Goal: Task Accomplishment & Management: Manage account settings

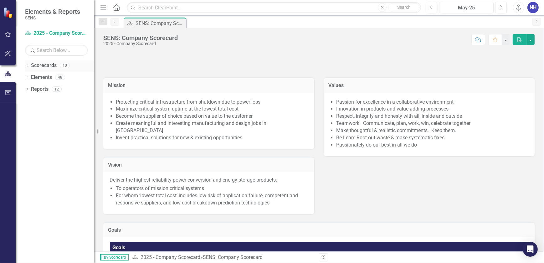
click at [27, 67] on icon "Dropdown" at bounding box center [27, 65] width 4 height 3
click at [31, 78] on icon "Dropdown" at bounding box center [30, 77] width 5 height 4
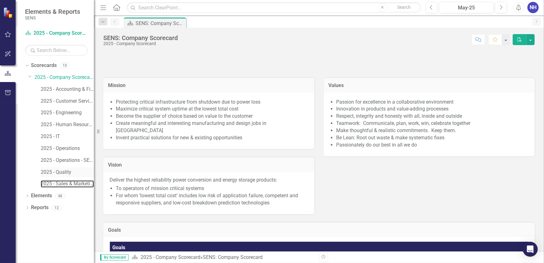
drag, startPoint x: 45, startPoint y: 185, endPoint x: 69, endPoint y: 173, distance: 26.3
click at [46, 185] on link "2025 - Sales & Marketing" at bounding box center [67, 183] width 53 height 7
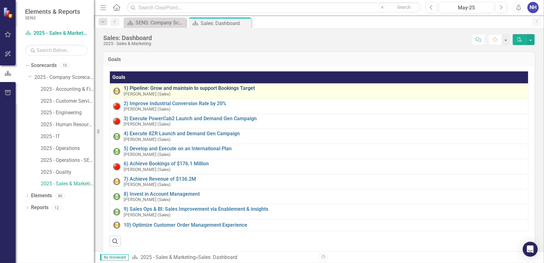
click at [177, 88] on link "1) Pipeline: Grow and maintain to support Bookings Target" at bounding box center [324, 88] width 401 height 6
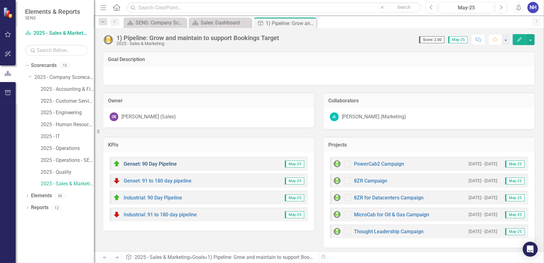
click at [150, 163] on link "Genset: 90 Day Pipeline" at bounding box center [150, 164] width 53 height 6
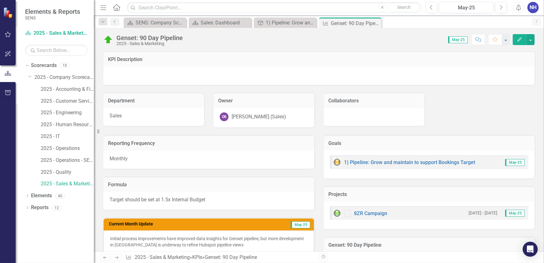
click at [179, 41] on icon "Edit" at bounding box center [520, 39] width 6 height 4
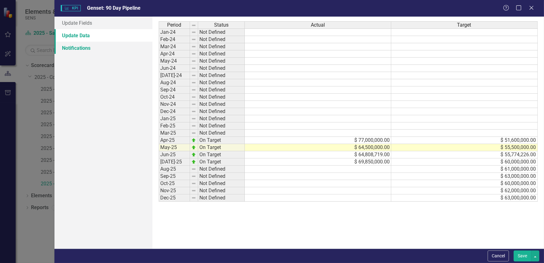
click at [81, 48] on link "Notifications" at bounding box center [103, 48] width 98 height 13
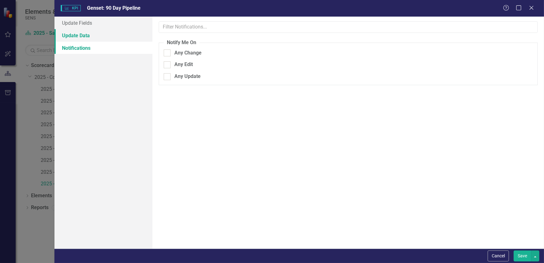
click at [84, 37] on link "Update Data" at bounding box center [103, 35] width 98 height 13
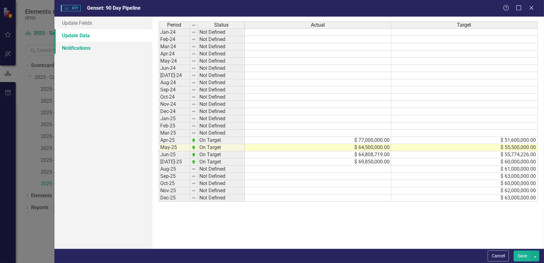
drag, startPoint x: 123, startPoint y: 42, endPoint x: 128, endPoint y: 43, distance: 5.5
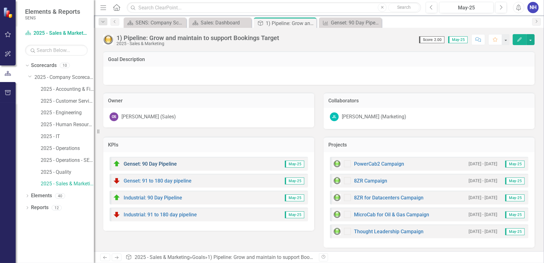
click at [152, 165] on link "Genset: 90 Day Pipeline" at bounding box center [150, 164] width 53 height 6
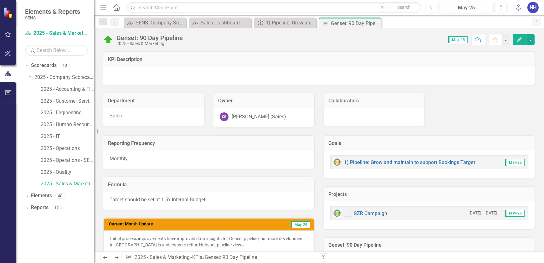
click at [179, 41] on icon "button" at bounding box center [519, 39] width 4 height 4
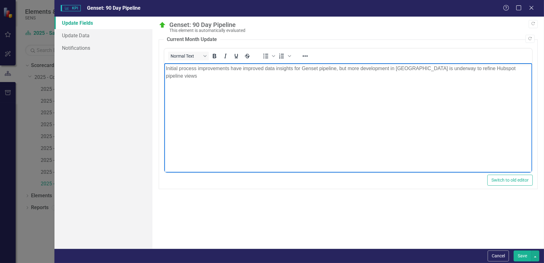
drag, startPoint x: 355, startPoint y: 137, endPoint x: 346, endPoint y: 138, distance: 8.8
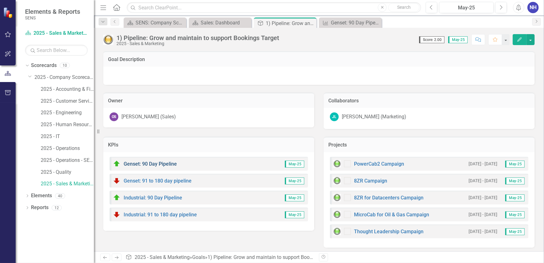
click at [148, 163] on link "Genset: 90 Day Pipeline" at bounding box center [150, 164] width 53 height 6
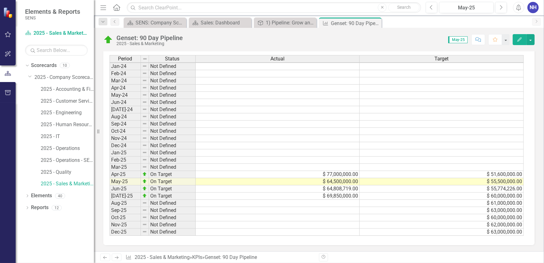
scroll to position [334, 0]
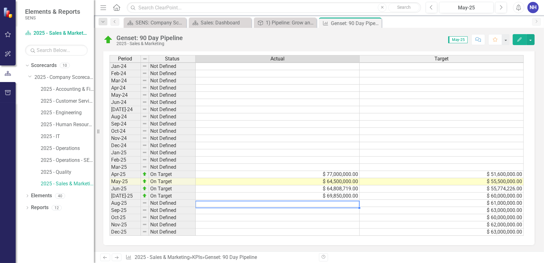
click at [179, 200] on td at bounding box center [278, 203] width 164 height 7
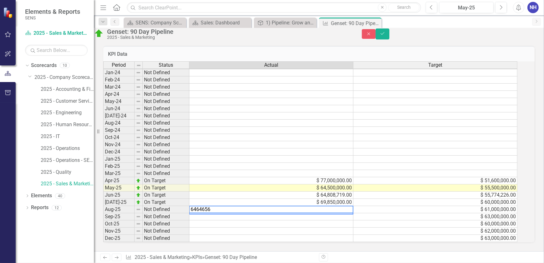
type textarea "64646565"
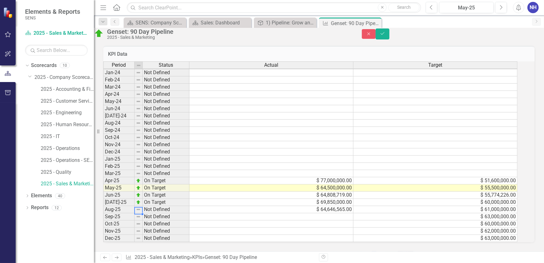
click at [141, 207] on img at bounding box center [138, 209] width 5 height 5
click at [157, 206] on td "Not Defined" at bounding box center [166, 209] width 47 height 7
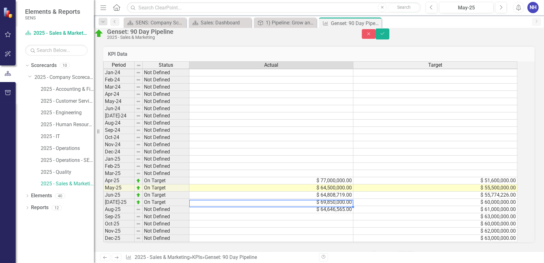
click at [179, 199] on td "$ 69,850,000.00" at bounding box center [271, 202] width 164 height 7
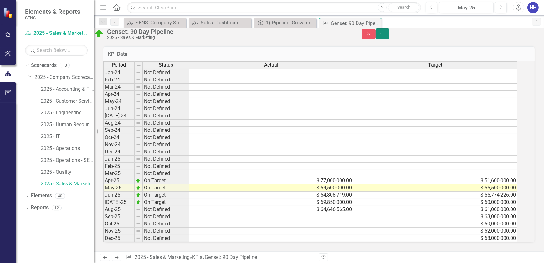
click at [179, 33] on button "Save" at bounding box center [383, 33] width 14 height 11
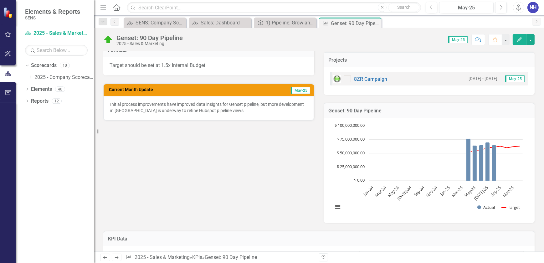
scroll to position [106, 0]
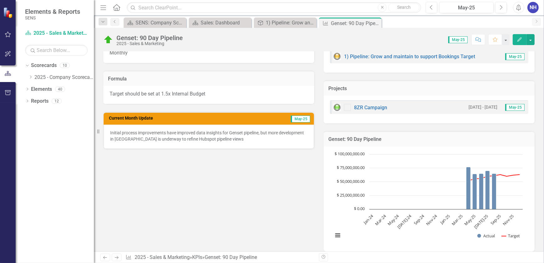
click at [179, 131] on p "Initial process improvements have improved data insights for Genset pipeline, b…" at bounding box center [208, 136] width 197 height 13
click at [179, 138] on p "Initial process improvements have improved data insights for Genset pipeline, b…" at bounding box center [208, 136] width 197 height 13
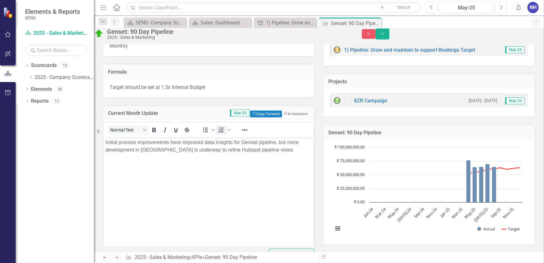
scroll to position [0, 0]
click at [179, 116] on span "May-25" at bounding box center [239, 113] width 19 height 7
click at [179, 117] on button "Copy Forward Copy Forward" at bounding box center [266, 113] width 32 height 7
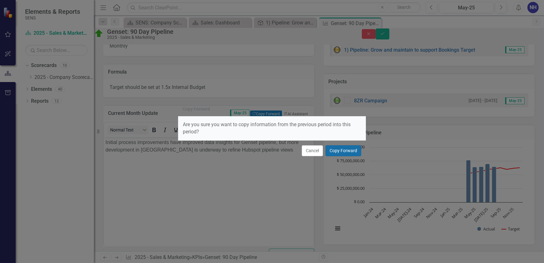
click at [179, 150] on button "Copy Forward" at bounding box center [344, 150] width 36 height 11
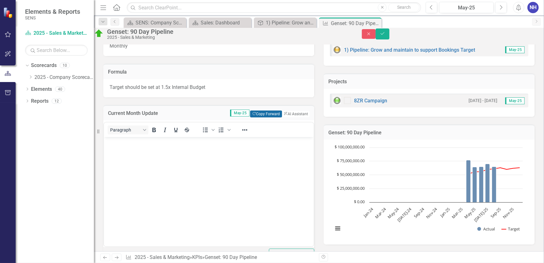
click at [179, 117] on button "Copy Forward Copy Forward" at bounding box center [266, 113] width 32 height 7
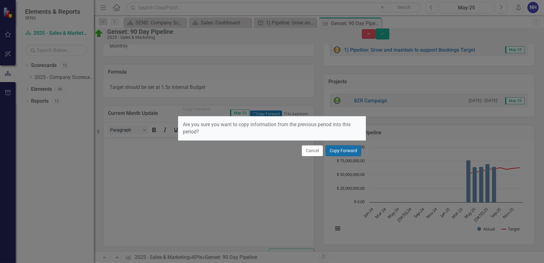
click at [179, 150] on button "Copy Forward" at bounding box center [344, 150] width 36 height 11
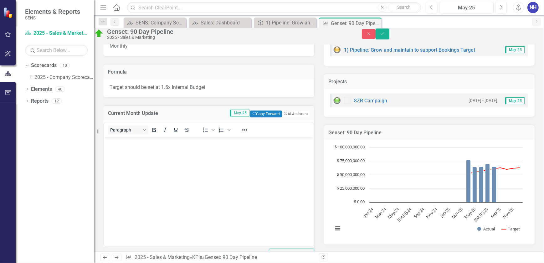
click at [179, 116] on span "May-25" at bounding box center [239, 113] width 19 height 7
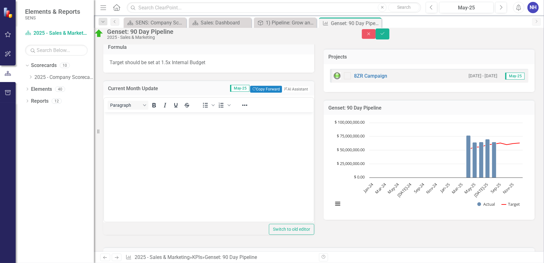
scroll to position [77, 0]
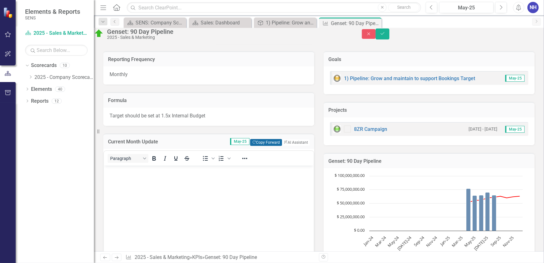
click at [179, 146] on button "Copy Forward Copy Forward" at bounding box center [266, 142] width 32 height 7
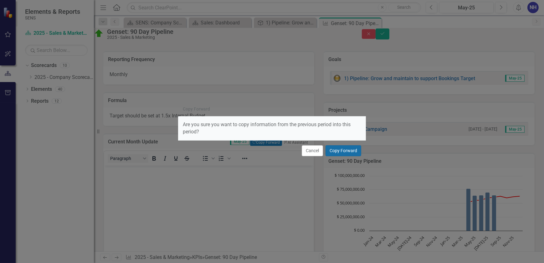
click at [179, 150] on button "Copy Forward" at bounding box center [344, 150] width 36 height 11
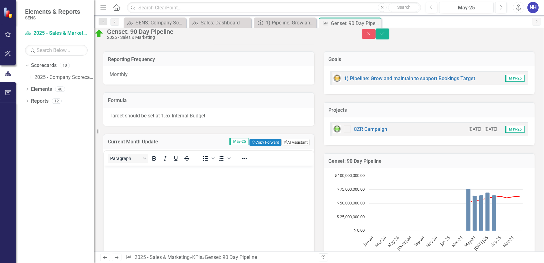
click at [179, 146] on button "ClearPoint AI AI Assistant" at bounding box center [295, 142] width 28 height 7
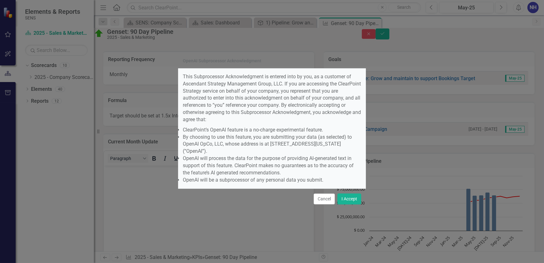
scroll to position [10, 0]
click at [179, 193] on button "Cancel" at bounding box center [324, 198] width 21 height 11
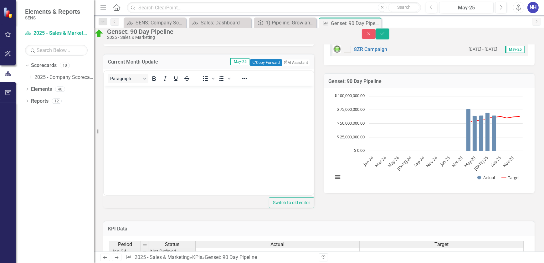
scroll to position [106, 0]
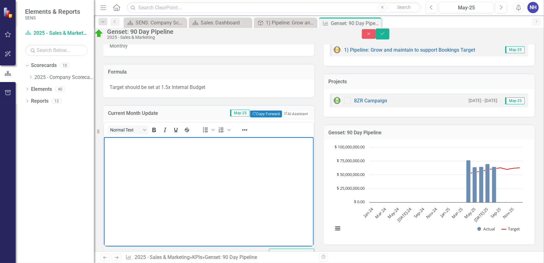
click at [137, 165] on body "Rich Text Area. Press ALT-0 for help." at bounding box center [209, 184] width 210 height 94
paste body "Rich Text Area. Press ALT-0 for help."
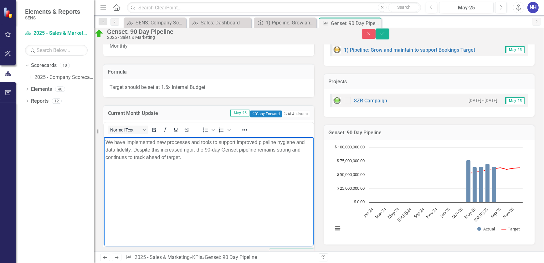
click at [137, 144] on p "We have implemented new processes and tools to support improved pipeline hygien…" at bounding box center [208, 150] width 207 height 23
click at [121, 143] on p "We have implemented new processes and tools to support improved pipeline hygien…" at bounding box center [208, 150] width 207 height 23
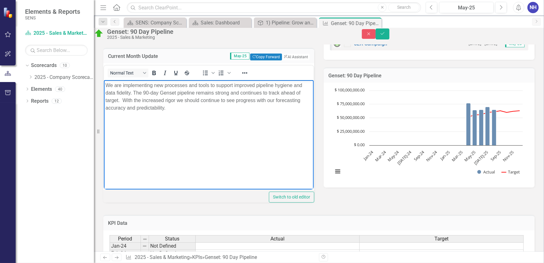
click at [179, 160] on body "We are implementing new processes and tools to support improved pipeline hygien…" at bounding box center [209, 127] width 210 height 94
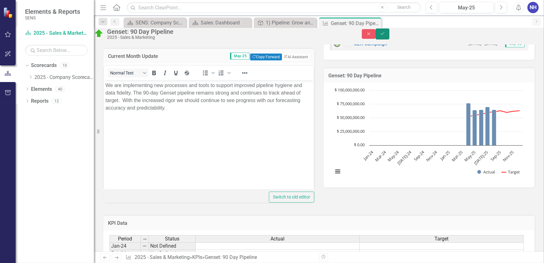
click at [179, 35] on icon "Save" at bounding box center [383, 33] width 6 height 4
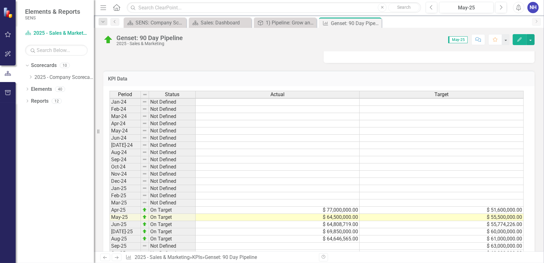
scroll to position [334, 0]
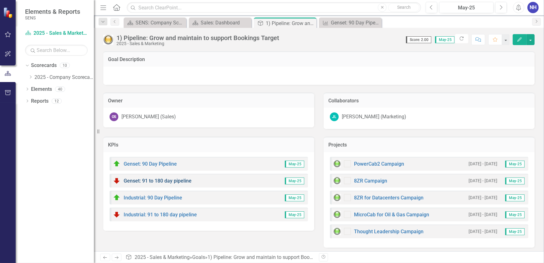
click at [158, 179] on link "Genset: 91 to 180 day pipeline" at bounding box center [158, 181] width 68 height 6
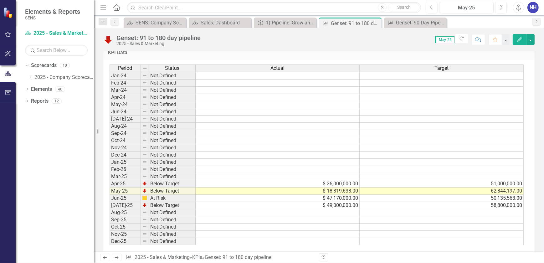
scroll to position [334, 0]
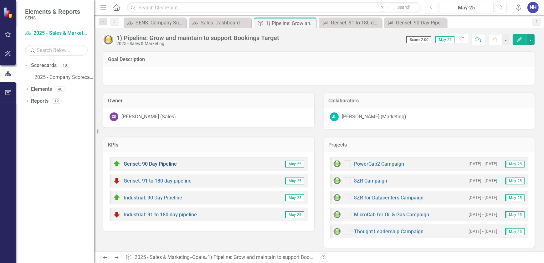
click at [158, 163] on link "Genset: 90 Day Pipeline" at bounding box center [150, 164] width 53 height 6
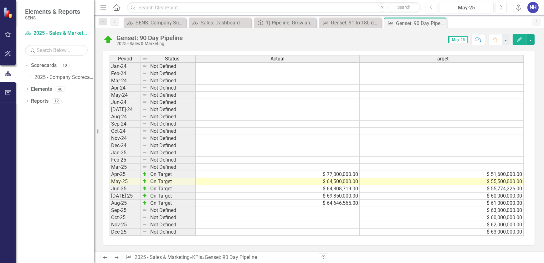
scroll to position [334, 0]
drag, startPoint x: 163, startPoint y: 81, endPoint x: 192, endPoint y: 56, distance: 38.2
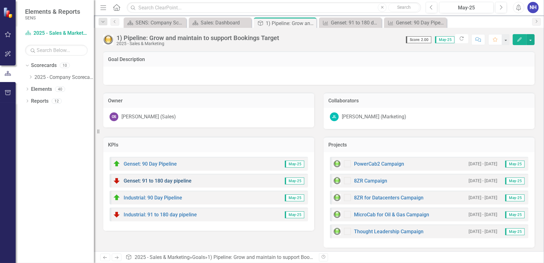
click at [151, 179] on link "Genset: 91 to 180 day pipeline" at bounding box center [158, 181] width 68 height 6
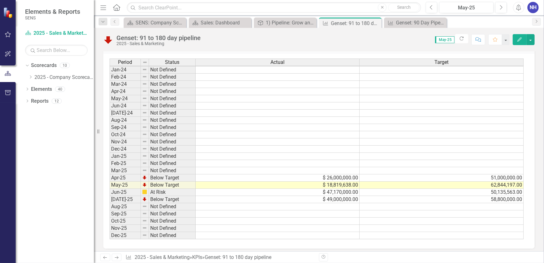
scroll to position [334, 0]
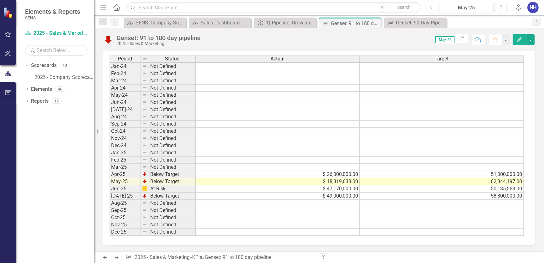
click at [179, 200] on td at bounding box center [278, 203] width 164 height 7
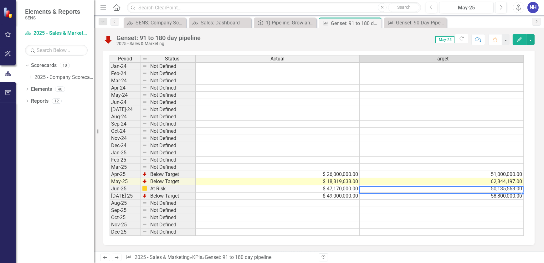
click at [179, 185] on td "50,135,563.00" at bounding box center [442, 188] width 164 height 7
click at [179, 193] on td "58,800,000.00" at bounding box center [442, 196] width 164 height 7
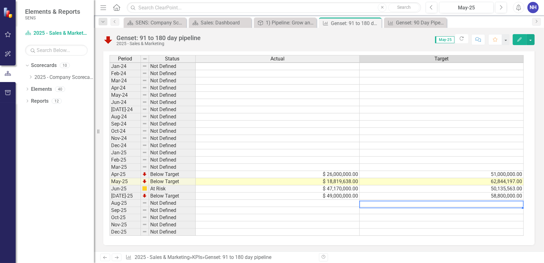
click at [179, 201] on td at bounding box center [442, 203] width 164 height 7
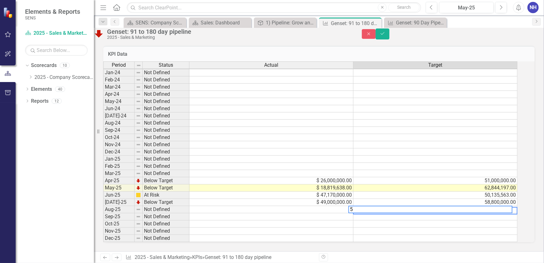
scroll to position [1, 4]
type textarea "54250000"
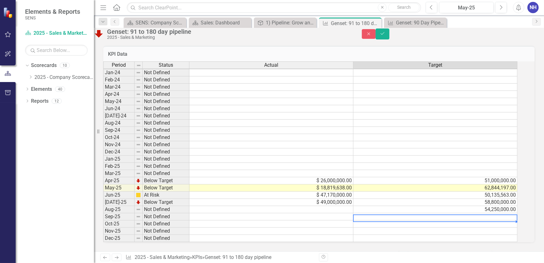
scroll to position [1, 0]
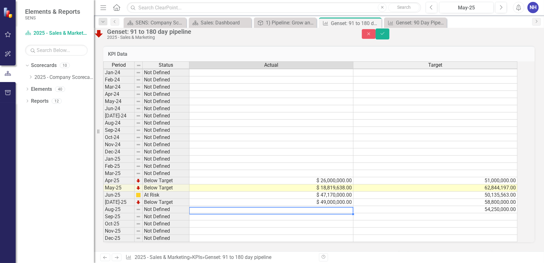
click at [179, 206] on td at bounding box center [271, 209] width 164 height 7
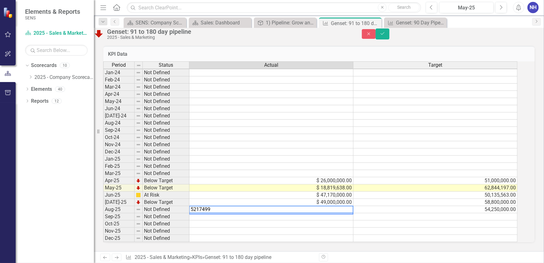
type textarea "52174991"
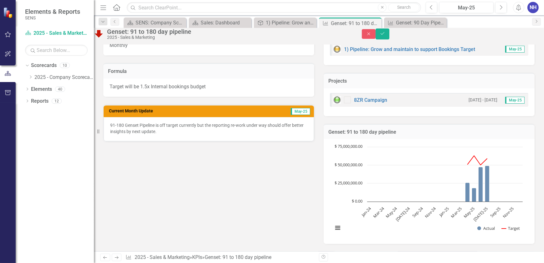
scroll to position [106, 0]
click at [171, 135] on p "91-180 Genset Pipeline is off target currently but the reporting re-work under …" at bounding box center [208, 128] width 197 height 13
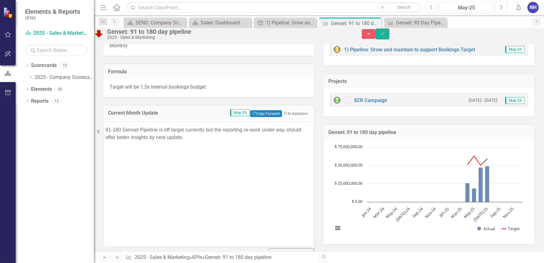
scroll to position [0, 0]
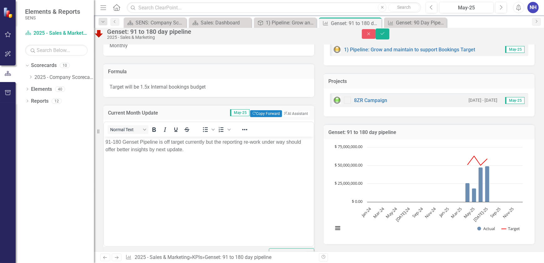
click at [143, 146] on p "91-180 Genset Pipeline is off target currently but the reporting re-work under …" at bounding box center [208, 145] width 207 height 15
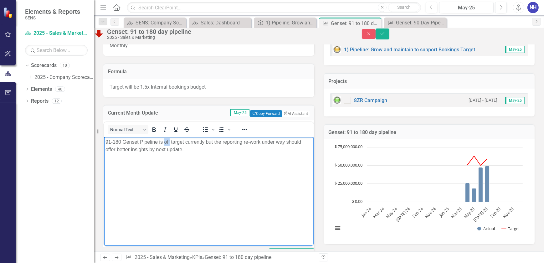
drag, startPoint x: 163, startPoint y: 142, endPoint x: 169, endPoint y: 142, distance: 5.9
click at [169, 142] on p "91-180 Genset Pipeline is off target currently but the reporting re-work under …" at bounding box center [208, 145] width 207 height 15
click at [168, 142] on p "91-180 Genset Pipeline is off target currently but the reporting re-work under …" at bounding box center [208, 145] width 207 height 15
click at [165, 143] on p "91-180 Genset Pipeline is off target currently but the reporting re-work under …" at bounding box center [208, 145] width 207 height 15
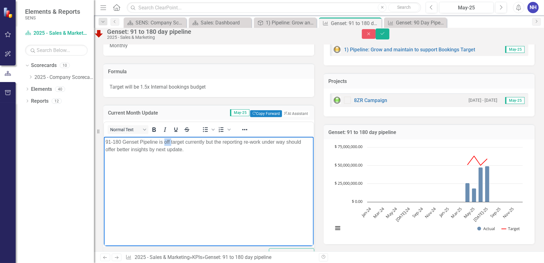
click at [166, 143] on p "91-180 Genset Pipeline is off target currently but the reporting re-work under …" at bounding box center [208, 145] width 207 height 15
click at [164, 142] on p "91-180 Genset Pipeline is off target currently but the reporting re-work under …" at bounding box center [208, 145] width 207 height 15
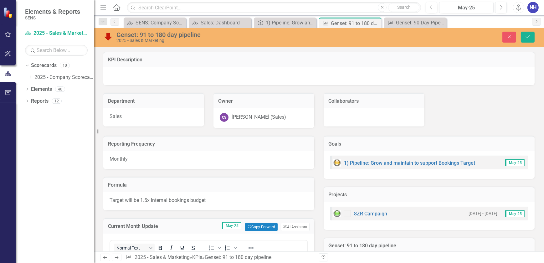
scroll to position [106, 0]
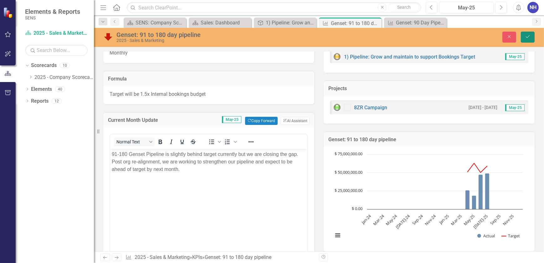
click at [532, 37] on button "Save" at bounding box center [528, 37] width 14 height 11
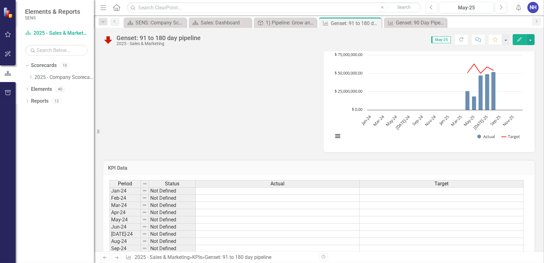
scroll to position [256, 0]
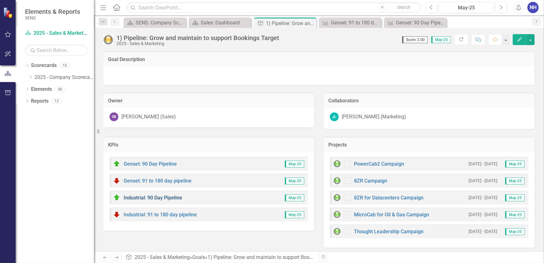
click at [158, 197] on link "Industrial: 90 Day Pipeline" at bounding box center [153, 198] width 59 height 6
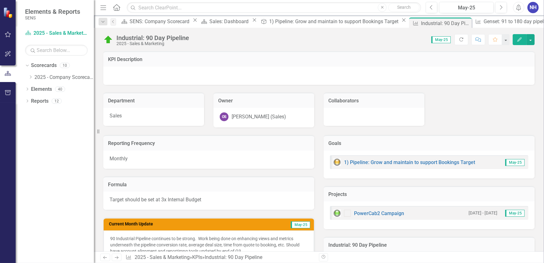
drag, startPoint x: 155, startPoint y: 81, endPoint x: 158, endPoint y: 85, distance: 5.1
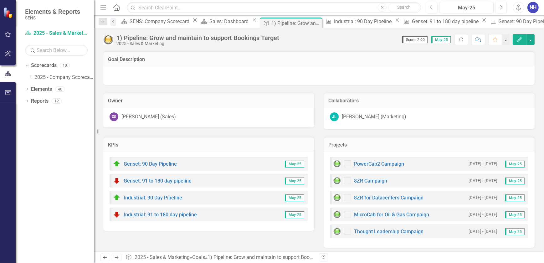
click at [209, 54] on div "Goal Description" at bounding box center [318, 58] width 431 height 15
click at [173, 180] on link "Genset: 91 to 180 day pipeline" at bounding box center [158, 181] width 68 height 6
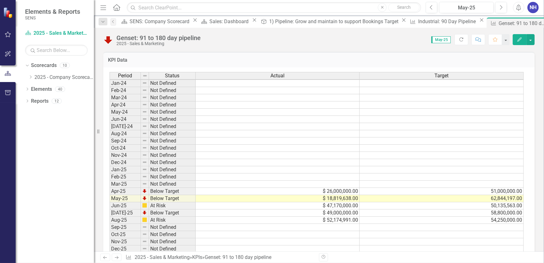
scroll to position [334, 0]
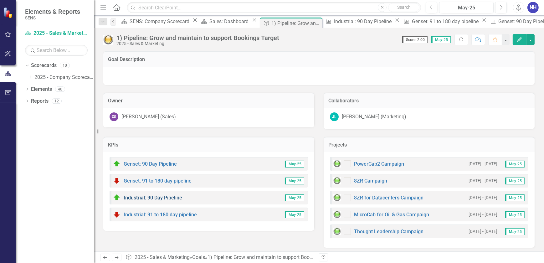
click at [153, 196] on link "Industrial: 90 Day Pipeline" at bounding box center [153, 198] width 59 height 6
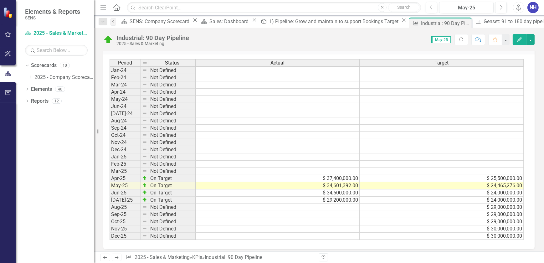
scroll to position [333, 0]
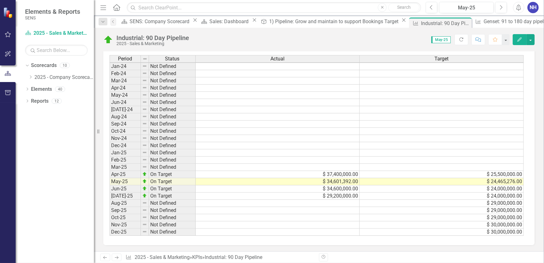
click at [336, 200] on td at bounding box center [278, 203] width 164 height 7
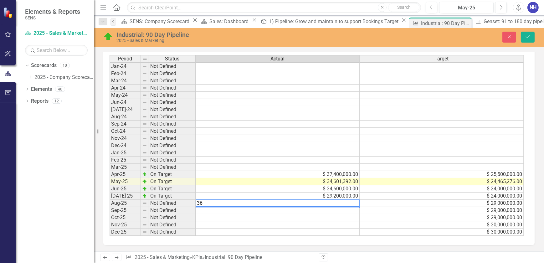
click at [341, 199] on textarea "36" at bounding box center [277, 203] width 164 height 8
type textarea "36403368"
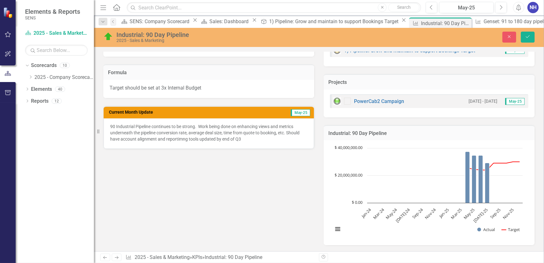
scroll to position [106, 0]
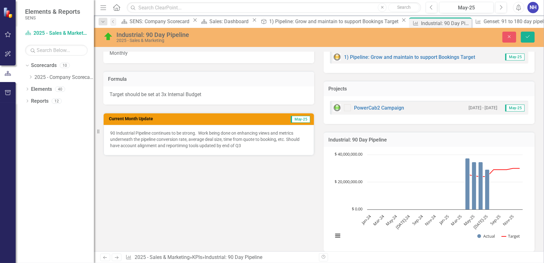
click at [159, 138] on p "90 Industrial Pipeline continues to be strong. Work being done on enhancing vie…" at bounding box center [208, 139] width 197 height 19
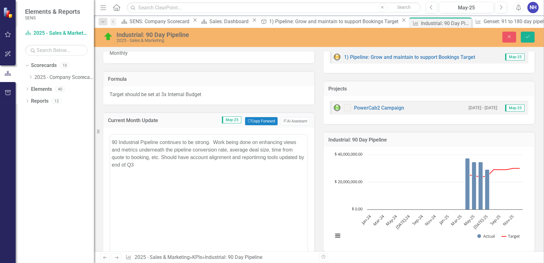
scroll to position [0, 0]
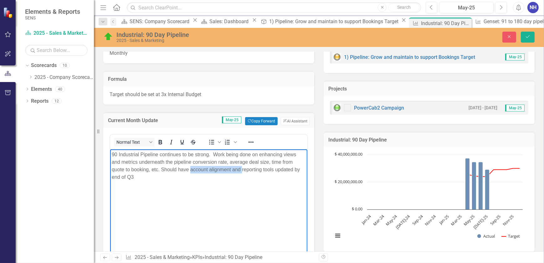
drag, startPoint x: 242, startPoint y: 169, endPoint x: 191, endPoint y: 169, distance: 50.4
click at [191, 169] on p "90 Industrial Pipeline continues to be strong. Work being done on enhancing vie…" at bounding box center [208, 166] width 194 height 30
drag, startPoint x: 251, startPoint y: 155, endPoint x: 213, endPoint y: 156, distance: 38.2
click at [213, 156] on p "90 Industrial Pipeline continues to be strong. Work being done on enhancing vie…" at bounding box center [208, 162] width 194 height 23
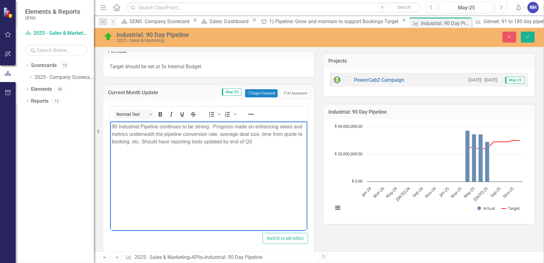
scroll to position [106, 0]
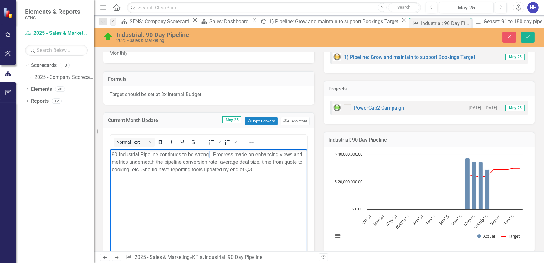
click at [209, 154] on p "90 Industrial Pipeline continues to be strong. Progress made on enhancing views…" at bounding box center [208, 162] width 194 height 23
click at [208, 156] on p "90 Industrial Pipeline continues to be strong. Progress made on enhancing views…" at bounding box center [208, 162] width 194 height 23
click at [209, 154] on p "90 Industrial Pipeline continues to be strong. Progress made on enhancing views…" at bounding box center [208, 162] width 194 height 23
click at [530, 36] on icon "Save" at bounding box center [528, 36] width 6 height 4
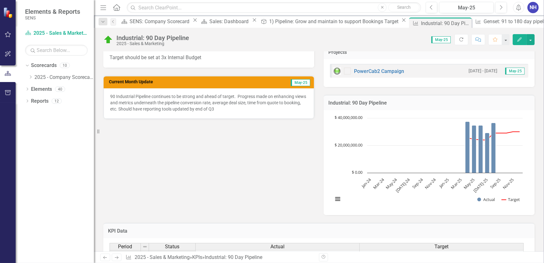
scroll to position [228, 0]
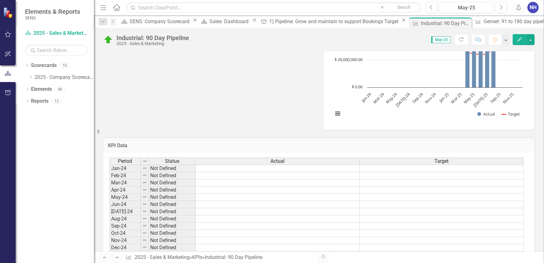
drag, startPoint x: 240, startPoint y: 72, endPoint x: 246, endPoint y: 70, distance: 6.2
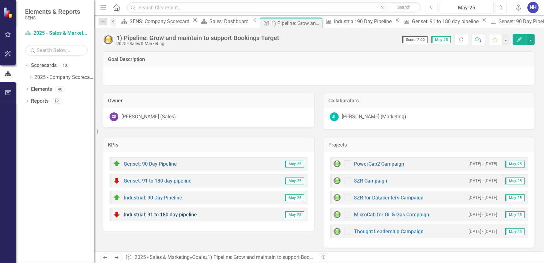
click at [167, 214] on link "Industrial: 91 to 180 day pipeline" at bounding box center [160, 215] width 73 height 6
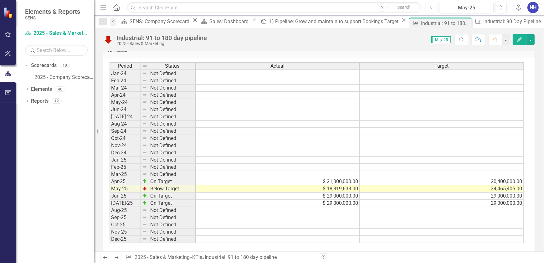
scroll to position [324, 0]
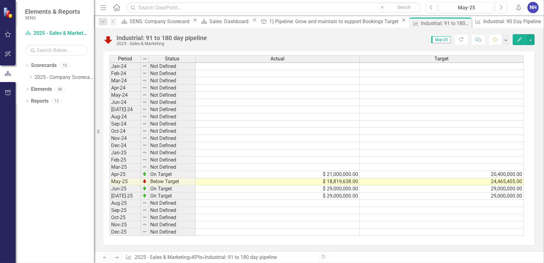
click at [444, 40] on span "May-25" at bounding box center [440, 39] width 19 height 7
click at [462, 40] on icon "Refresh" at bounding box center [462, 39] width 6 height 4
click at [534, 40] on button "button" at bounding box center [531, 39] width 8 height 11
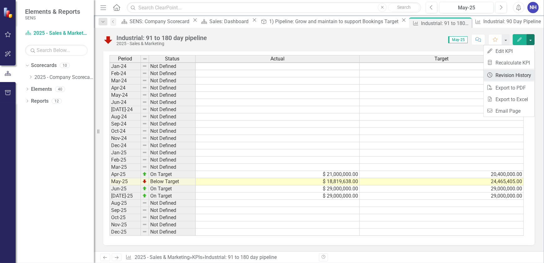
click at [523, 76] on link "Revision History Revision History" at bounding box center [509, 75] width 51 height 12
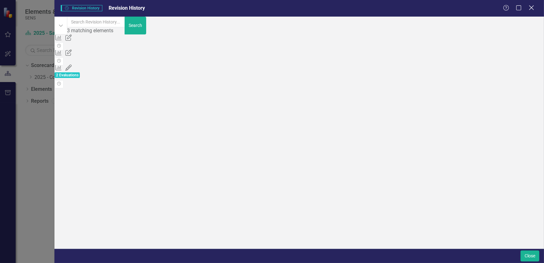
click at [531, 7] on icon "Close" at bounding box center [531, 8] width 8 height 6
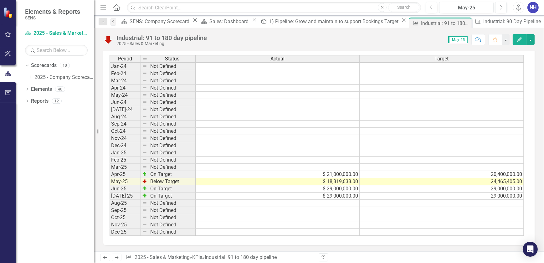
click at [330, 200] on td at bounding box center [278, 203] width 164 height 7
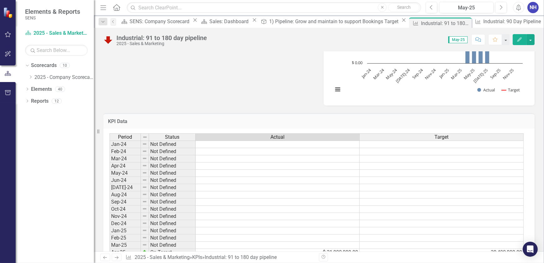
scroll to position [238, 0]
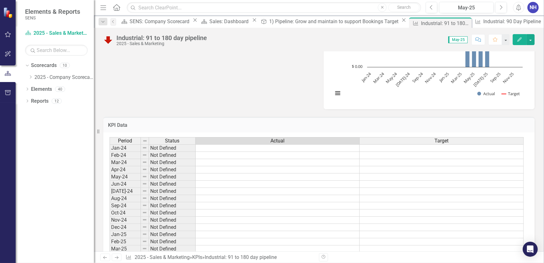
drag, startPoint x: 337, startPoint y: 157, endPoint x: 373, endPoint y: 98, distance: 68.3
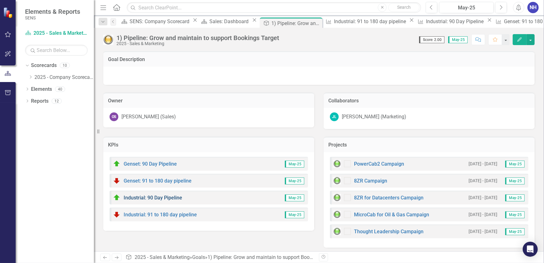
click at [156, 197] on link "Industrial: 90 Day Pipeline" at bounding box center [153, 198] width 59 height 6
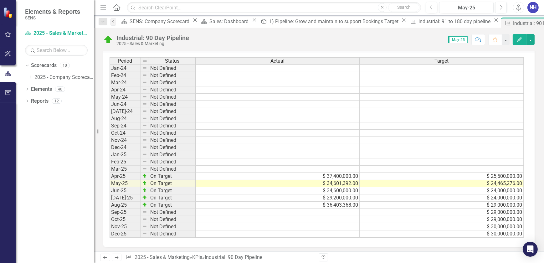
scroll to position [333, 0]
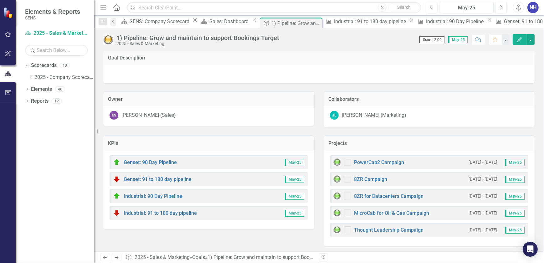
scroll to position [2, 0]
click at [159, 210] on link "Industrial: 91 to 180 day pipeline" at bounding box center [160, 213] width 73 height 6
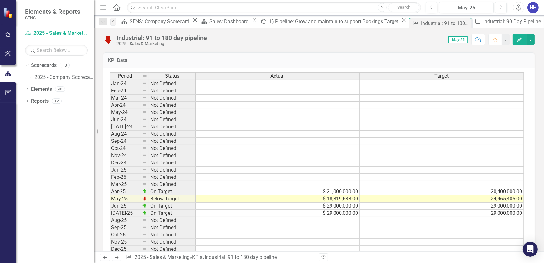
scroll to position [324, 0]
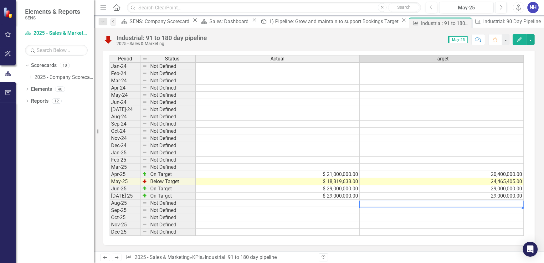
click at [495, 200] on td at bounding box center [442, 203] width 164 height 7
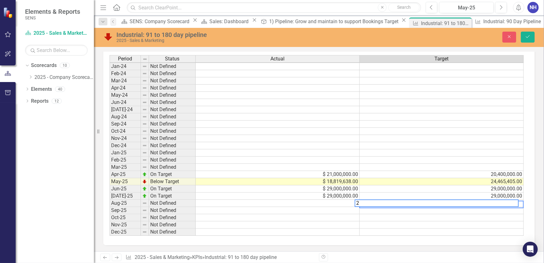
type textarea "2"
click at [332, 200] on td at bounding box center [278, 203] width 164 height 7
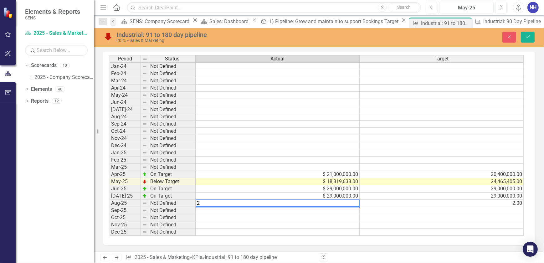
scroll to position [1, 4]
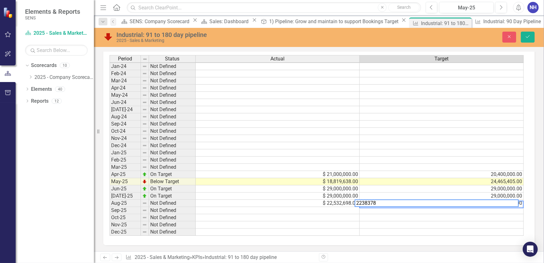
type textarea "22383785"
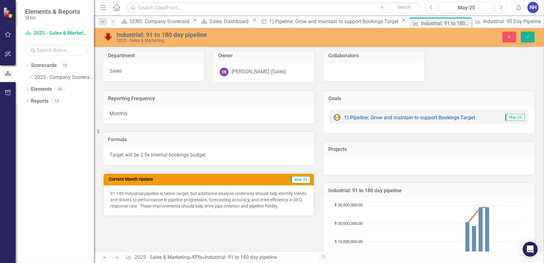
scroll to position [39, 0]
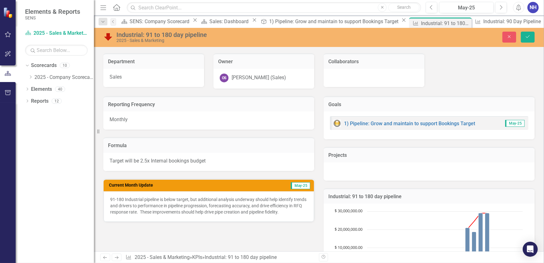
click at [169, 200] on p "91-180 Industrial pipeline is below target, but additional analysis underway sh…" at bounding box center [208, 205] width 197 height 19
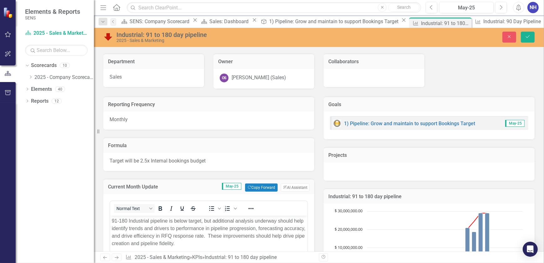
scroll to position [0, 0]
click at [180, 220] on p "91-180 Industrial pipeline is below target, but additional analysis underway sh…" at bounding box center [208, 232] width 194 height 30
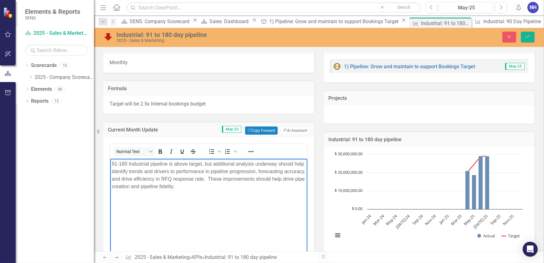
scroll to position [125, 0]
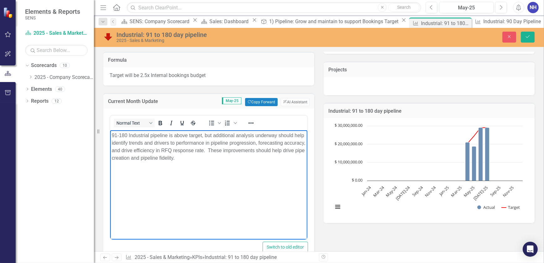
click at [197, 156] on p "91-180 Industrial pipeline is above target, but additional analysis underway sh…" at bounding box center [208, 146] width 194 height 30
click at [211, 159] on p "91-180 Industrial pipeline is above target, but additional analysis underway sh…" at bounding box center [208, 146] width 194 height 30
click at [214, 135] on p "91-180 Industrial pipeline is above target, but additional analysis underway sh…" at bounding box center [208, 146] width 194 height 30
click at [211, 135] on p "91-180 Industrial pipeline is above target, but additional analysis underway sh…" at bounding box center [208, 146] width 194 height 30
click at [212, 135] on p "91-180 Industrial pipeline is above target, but additional analysis underway sh…" at bounding box center [208, 146] width 194 height 30
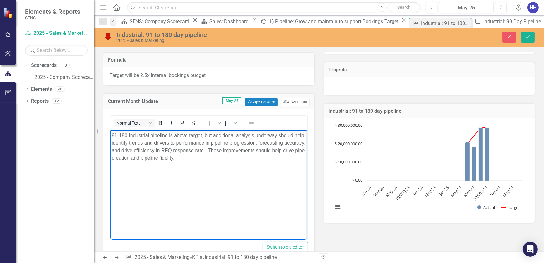
click at [213, 135] on p "91-180 Industrial pipeline is above target, but additional analysis underway sh…" at bounding box center [208, 146] width 194 height 30
drag, startPoint x: 213, startPoint y: 135, endPoint x: 276, endPoint y: 135, distance: 63.5
click at [276, 135] on p "91-180 Industrial pipeline is above target, but additional analysis underway sh…" at bounding box center [208, 146] width 194 height 30
click at [121, 143] on p "91-180 Industrial pipeline is above target, but new organizational alignment sh…" at bounding box center [208, 146] width 194 height 30
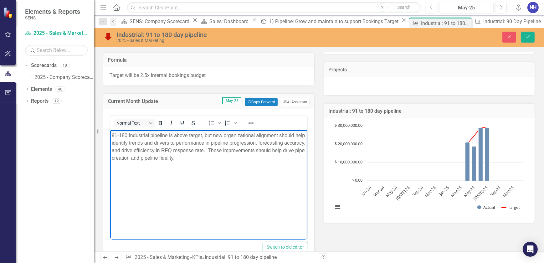
click at [122, 141] on p "91-180 Industrial pipeline is above target, but new organizational alignment sh…" at bounding box center [208, 146] width 194 height 30
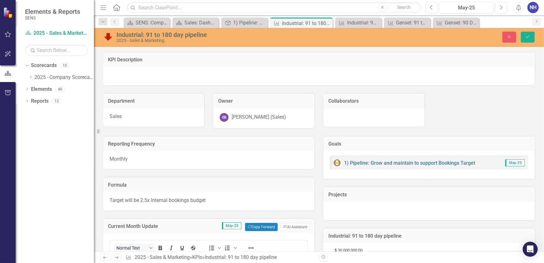
scroll to position [0, 4]
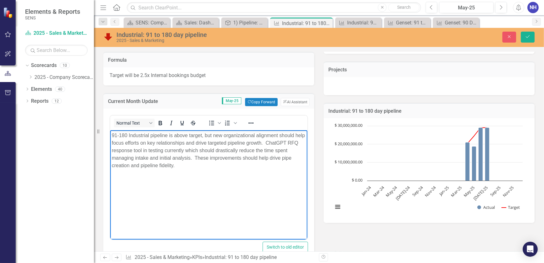
click at [163, 164] on p "91-180 Industrial pipeline is above target, but new organizational alignment sh…" at bounding box center [208, 150] width 194 height 38
click at [162, 164] on p "91-180 Industrial pipeline is above target, but new organizational alignment sh…" at bounding box center [208, 150] width 194 height 38
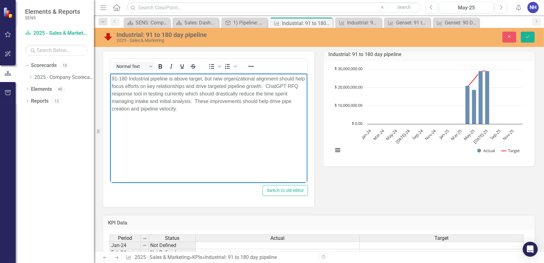
scroll to position [125, 0]
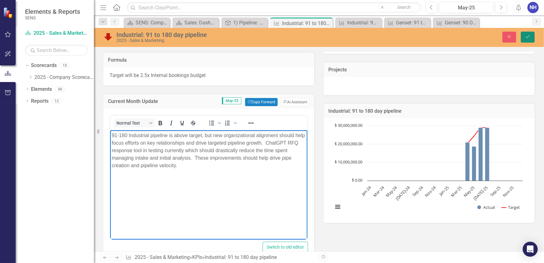
click at [534, 34] on button "Save" at bounding box center [528, 37] width 14 height 11
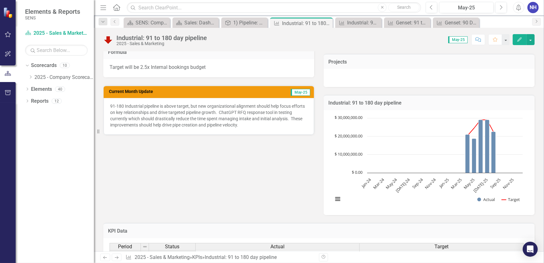
scroll to position [142, 0]
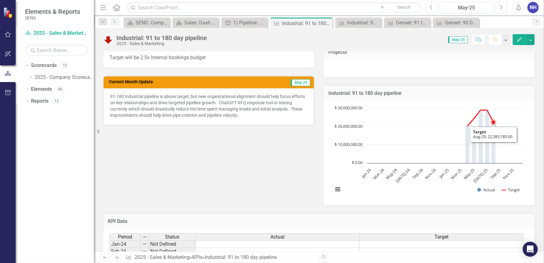
click at [509, 157] on rect "Interactive chart" at bounding box center [428, 152] width 196 height 94
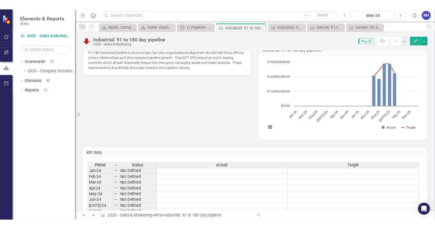
scroll to position [153, 0]
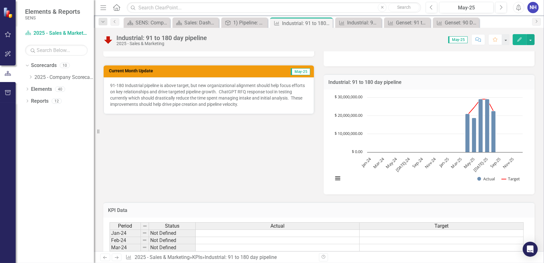
drag, startPoint x: 148, startPoint y: 146, endPoint x: 150, endPoint y: 143, distance: 3.6
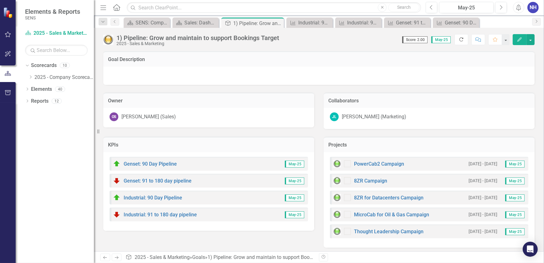
click at [460, 39] on icon "Refresh" at bounding box center [462, 39] width 6 height 4
click at [459, 38] on span "May-25" at bounding box center [457, 39] width 19 height 7
click at [530, 41] on button "button" at bounding box center [531, 39] width 8 height 11
click at [66, 77] on link "2025 - Company Scorecard" at bounding box center [63, 77] width 59 height 7
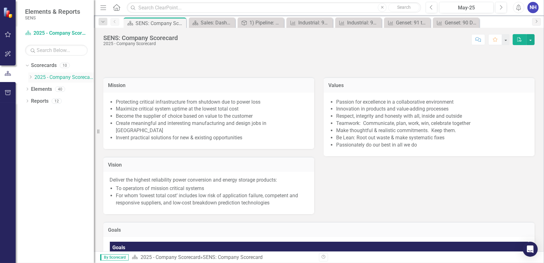
click at [32, 78] on icon "Dropdown" at bounding box center [30, 77] width 5 height 4
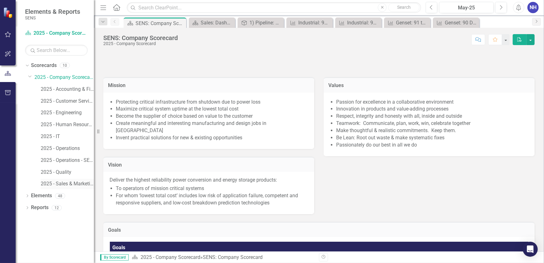
click at [47, 185] on link "2025 - Sales & Marketing" at bounding box center [67, 183] width 53 height 7
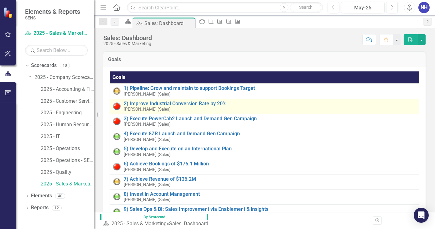
click at [217, 107] on div "2) Improve Industrial Conversion Rate by 20% Olen Scott (Sales)" at bounding box center [326, 106] width 405 height 11
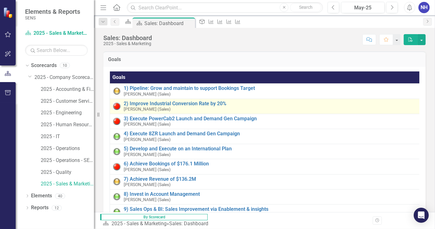
click at [217, 107] on div "2) Improve Industrial Conversion Rate by 20% Olen Scott (Sales)" at bounding box center [326, 106] width 405 height 11
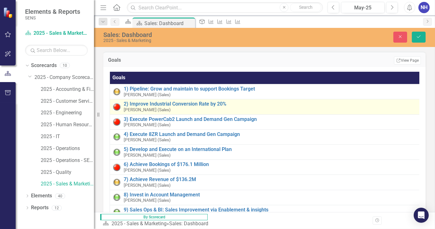
click at [217, 107] on div "2) Improve Industrial Conversion Rate by 20% Olen Scott (Sales)" at bounding box center [327, 106] width 406 height 11
